Goal: Find specific page/section: Find specific page/section

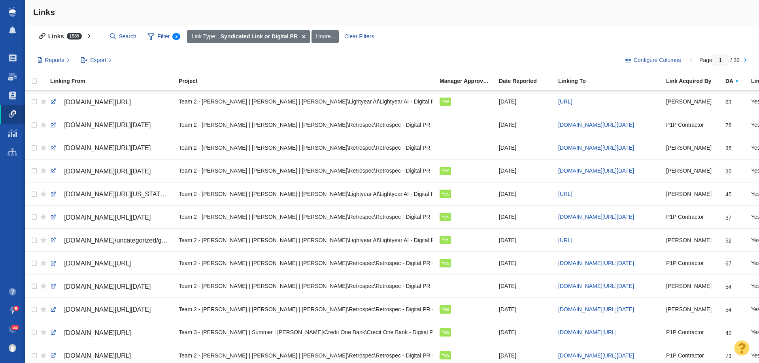
scroll to position [119, 0]
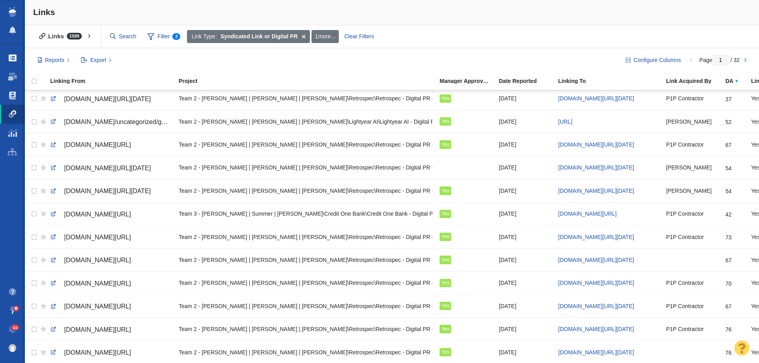
click at [7, 54] on link "Projects" at bounding box center [12, 58] width 25 height 19
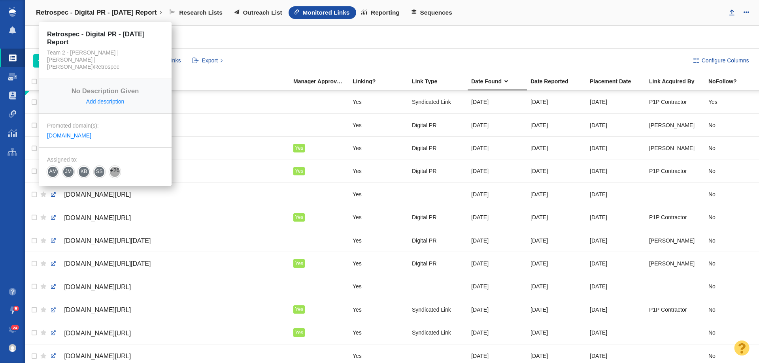
click at [121, 7] on link "Retrospec - Digital PR - [DATE] Report" at bounding box center [98, 12] width 137 height 19
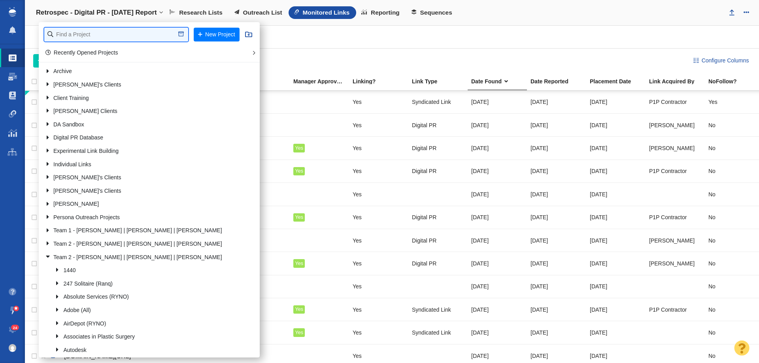
click at [97, 30] on input "text" at bounding box center [116, 35] width 144 height 14
type input "lighty"
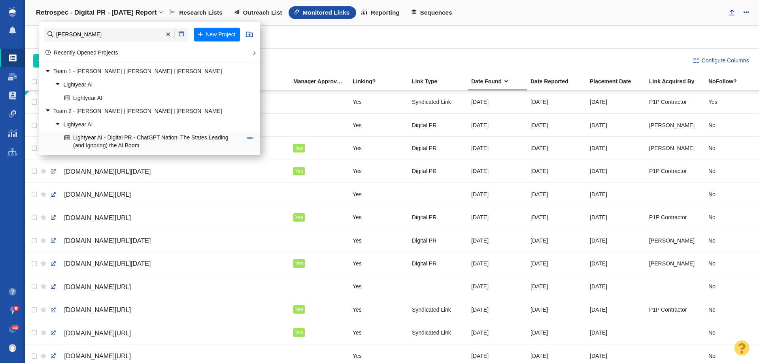
click at [151, 141] on link "Lightyear AI - Digital PR - ChatGPT Nation: The States Leading (and Ignoring) t…" at bounding box center [152, 142] width 181 height 20
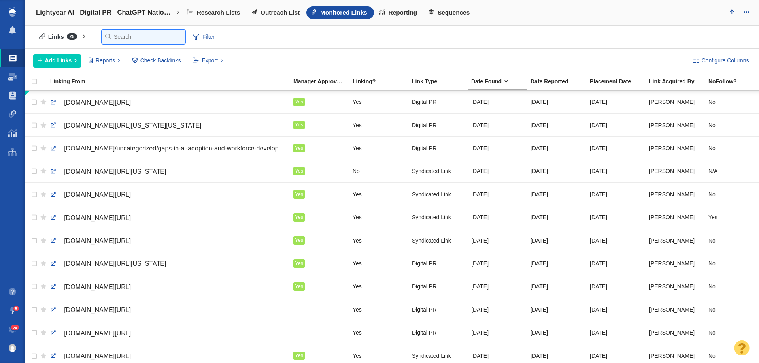
click at [112, 38] on input "text" at bounding box center [143, 37] width 83 height 14
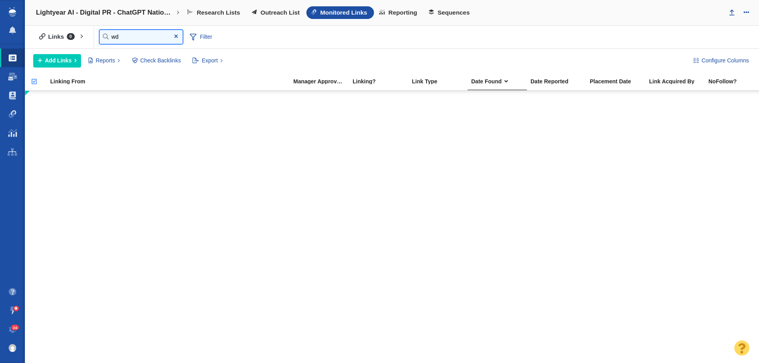
type input "w"
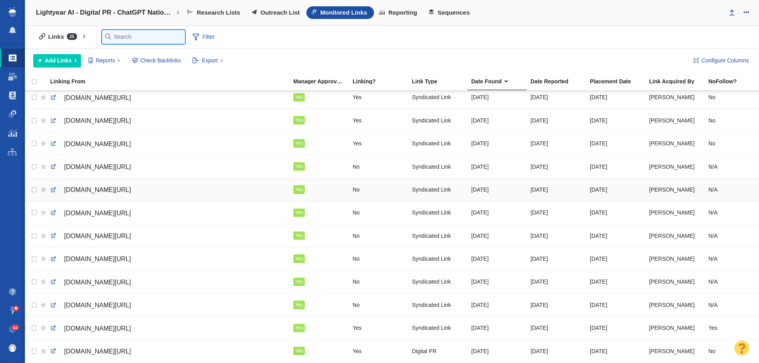
scroll to position [310, 0]
click at [53, 348] on link at bounding box center [53, 351] width 7 height 7
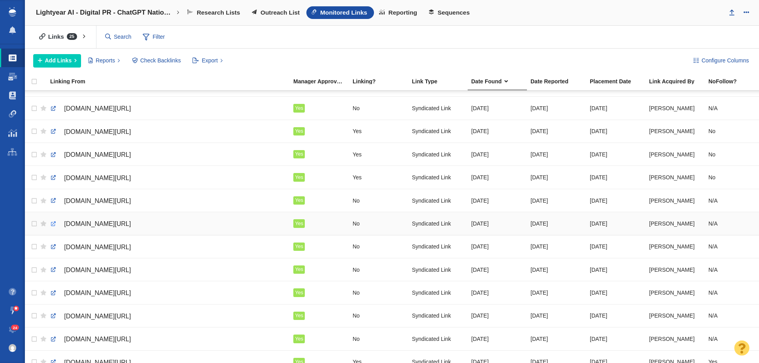
click at [52, 221] on link at bounding box center [53, 224] width 7 height 7
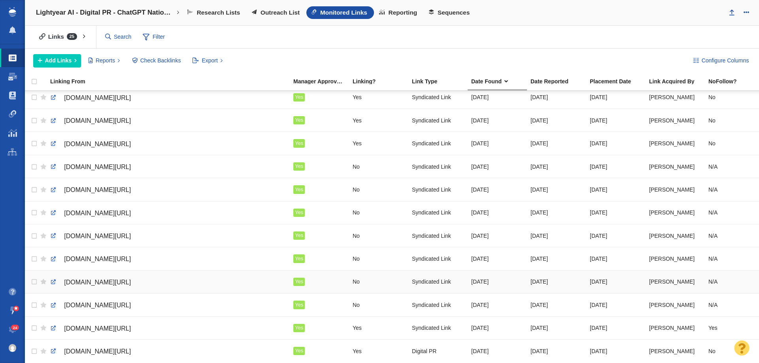
scroll to position [310, 0]
click at [281, 9] on span "Outreach List" at bounding box center [280, 12] width 39 height 7
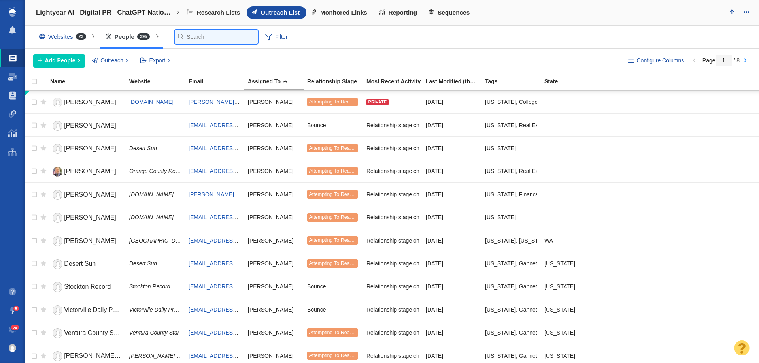
click at [192, 34] on input "text" at bounding box center [216, 37] width 83 height 14
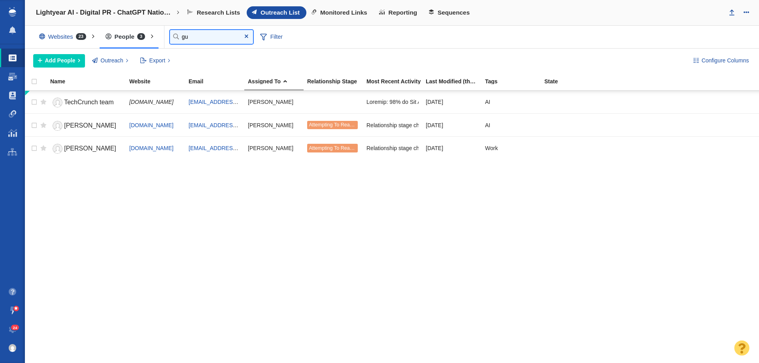
type input "g"
type input "jan"
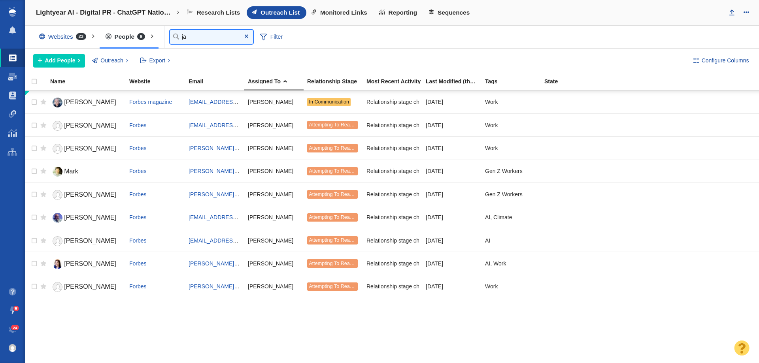
type input "j"
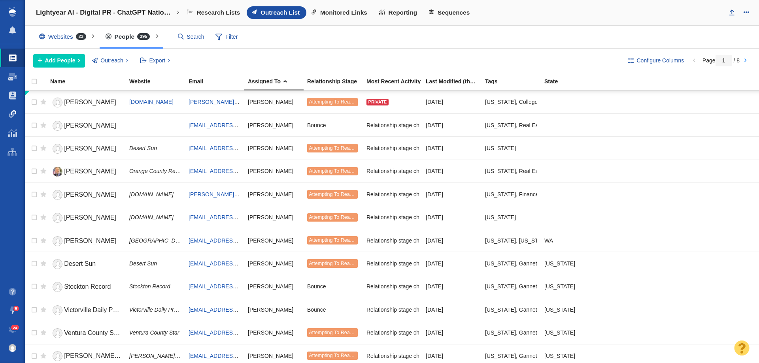
click at [13, 118] on span at bounding box center [13, 114] width 8 height 8
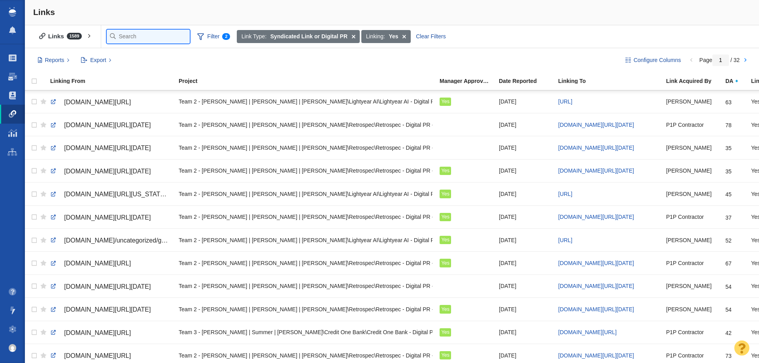
click at [127, 32] on input "text" at bounding box center [148, 37] width 83 height 14
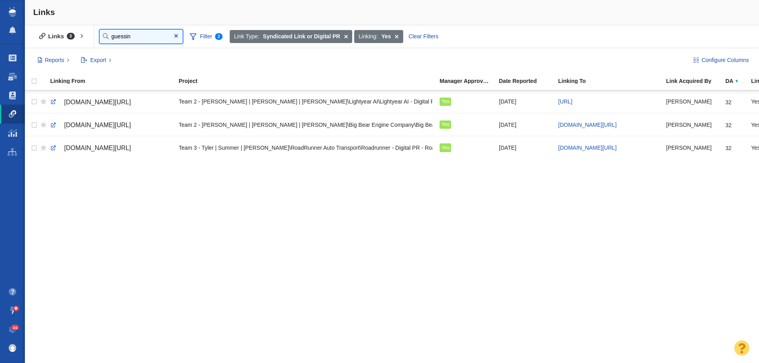
type input "guessin"
click at [13, 57] on span at bounding box center [13, 58] width 8 height 8
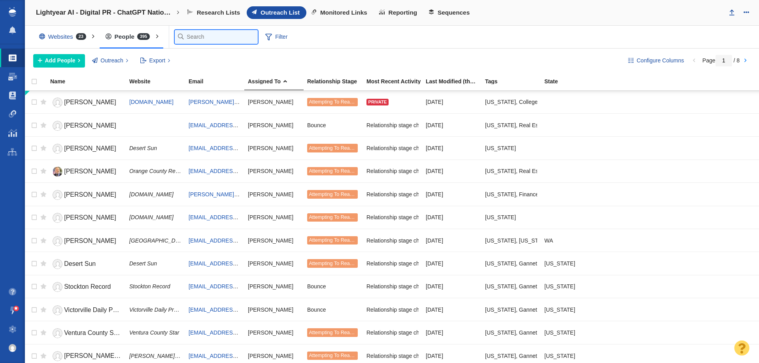
click at [187, 37] on input "text" at bounding box center [216, 37] width 83 height 14
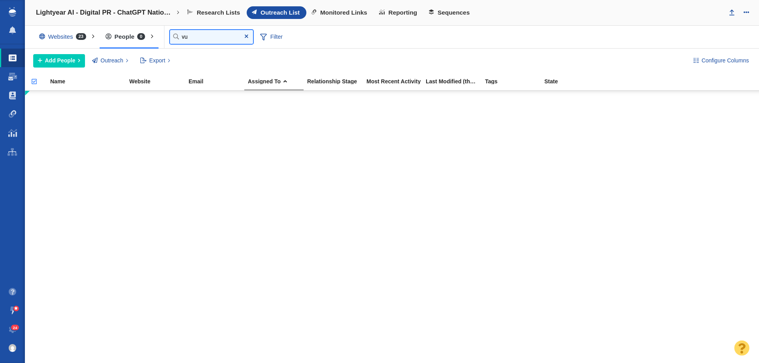
type input "v"
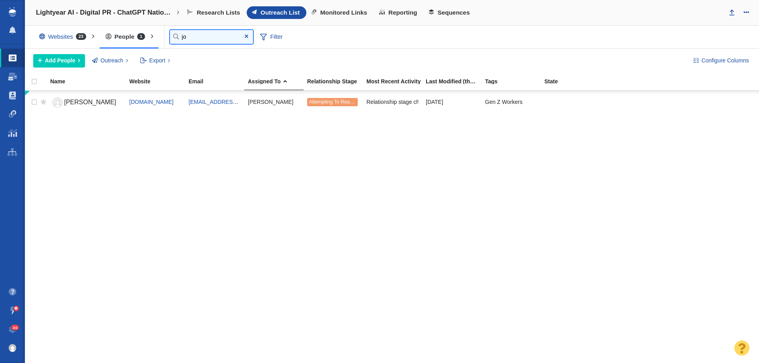
type input "j"
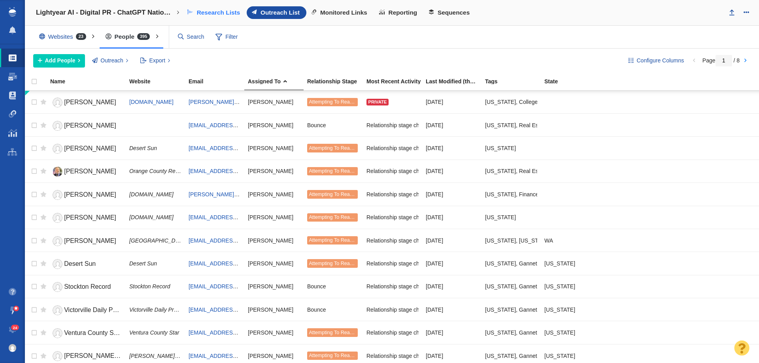
click at [230, 10] on span "Research Lists" at bounding box center [218, 12] width 43 height 7
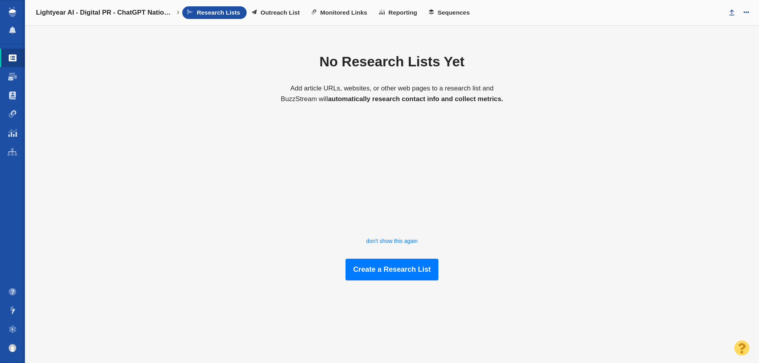
click at [278, 13] on span "Outreach List" at bounding box center [280, 12] width 39 height 7
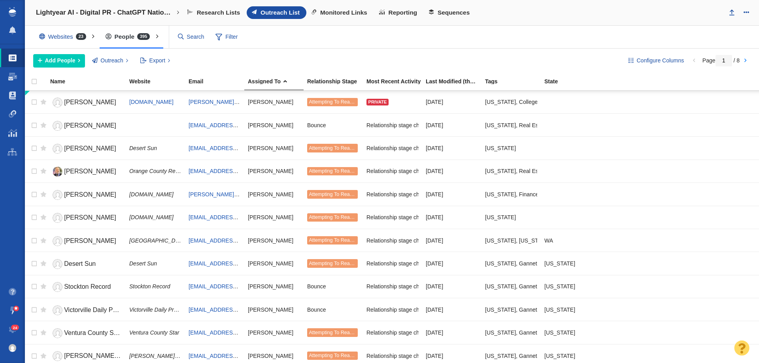
click at [85, 37] on span "23" at bounding box center [81, 36] width 10 height 7
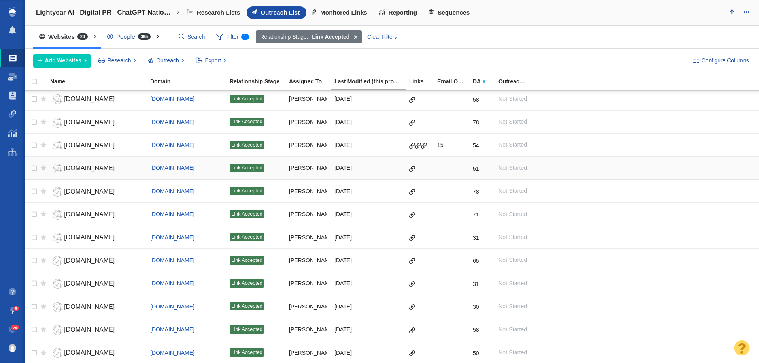
scroll to position [158, 0]
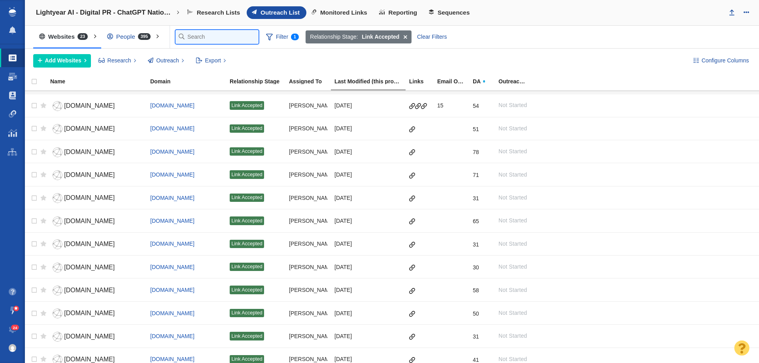
click at [193, 41] on input "text" at bounding box center [217, 37] width 83 height 14
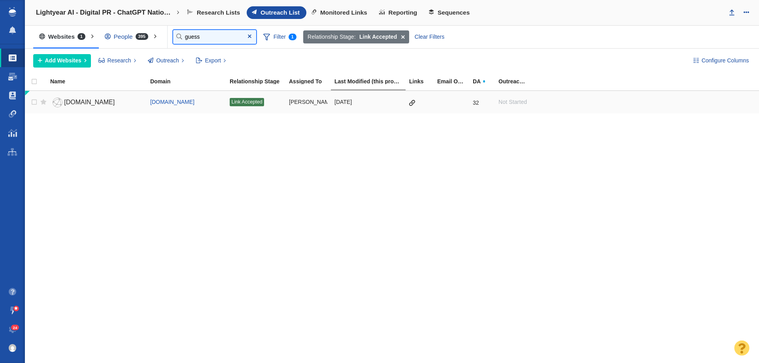
type input "guess"
click at [111, 102] on span "[DOMAIN_NAME]" at bounding box center [89, 102] width 51 height 7
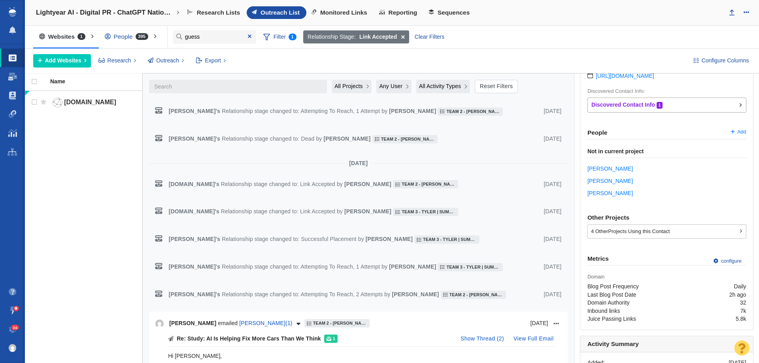
scroll to position [435, 0]
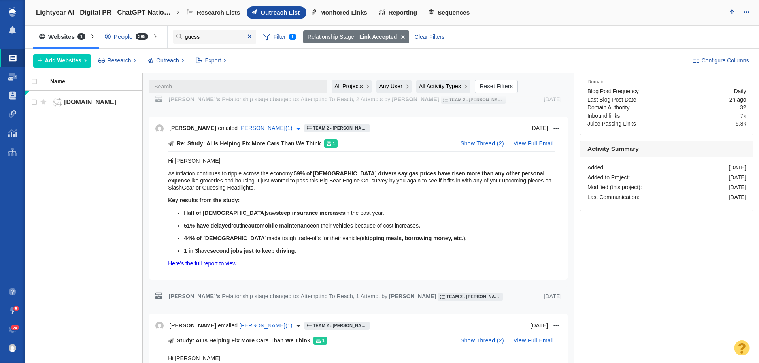
click at [296, 130] on icon "button" at bounding box center [298, 128] width 4 height 6
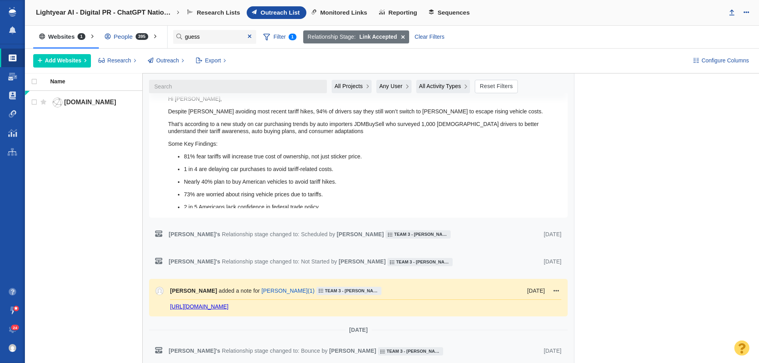
scroll to position [952, 0]
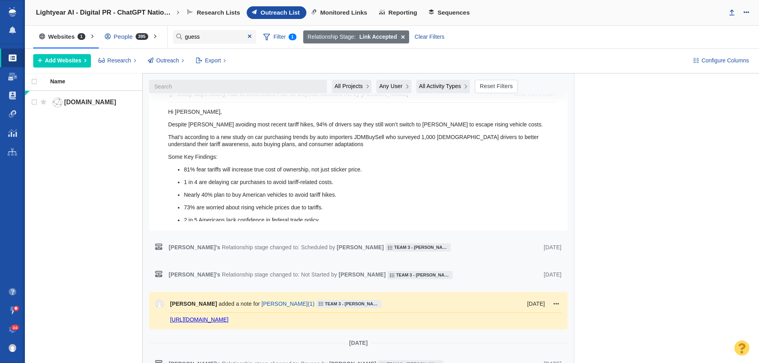
click at [347, 78] on div "All Projects Any User All Activity Types Reset Filters" at bounding box center [358, 84] width 419 height 20
click at [345, 86] on span "All Projects" at bounding box center [348, 86] width 28 height 8
click at [343, 117] on span "Current Project" at bounding box center [355, 119] width 38 height 8
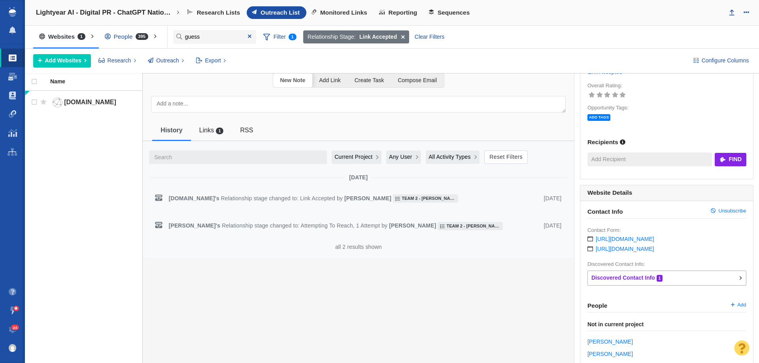
scroll to position [0, 0]
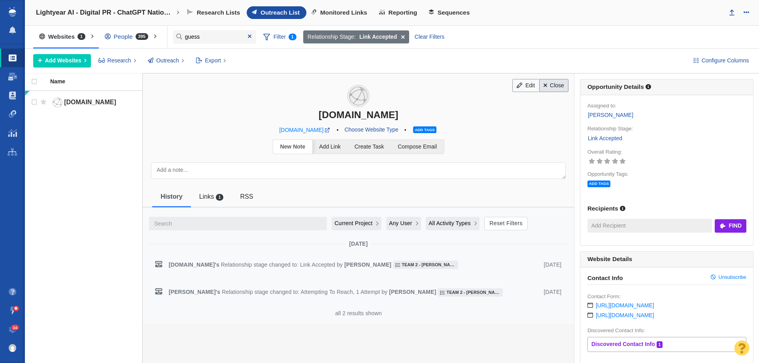
click at [550, 86] on link "Close" at bounding box center [554, 85] width 30 height 13
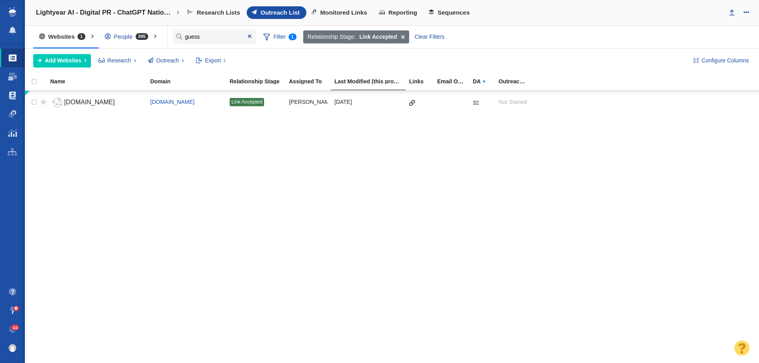
click at [133, 41] on div "People 395" at bounding box center [128, 37] width 59 height 18
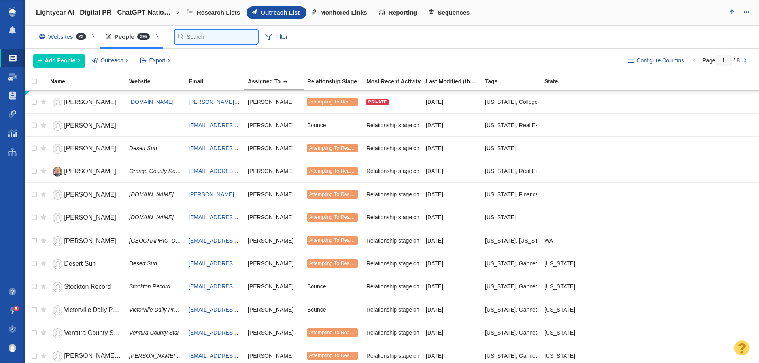
click at [181, 34] on input "text" at bounding box center [216, 37] width 83 height 14
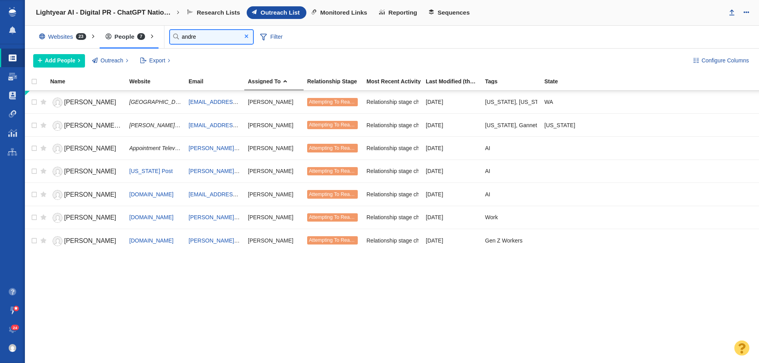
type input "andre"
click at [248, 37] on span at bounding box center [247, 37] width 4 height 6
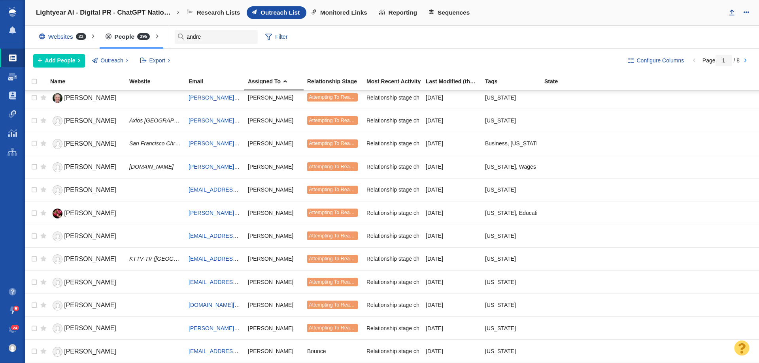
scroll to position [395, 0]
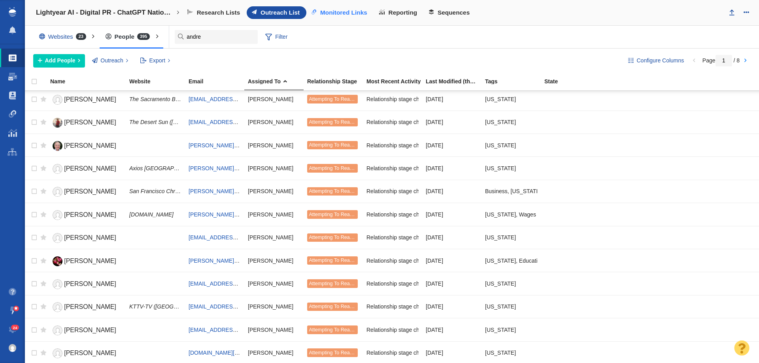
click at [324, 9] on span "Monitored Links" at bounding box center [343, 12] width 47 height 7
